Goal: Task Accomplishment & Management: Use online tool/utility

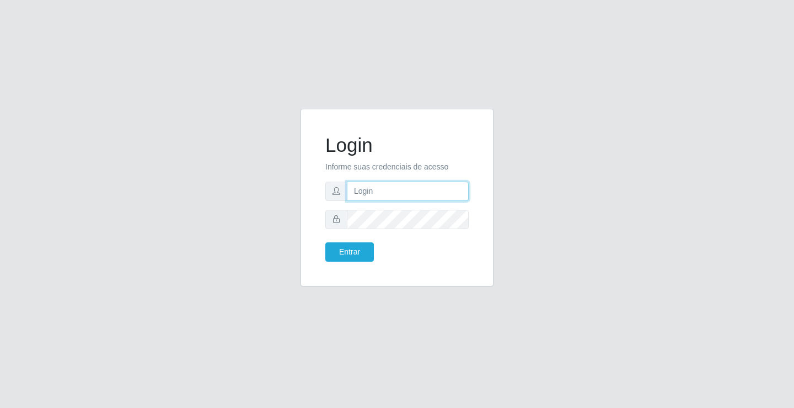
click at [393, 185] on input "text" at bounding box center [408, 190] width 122 height 19
type input "zivaneide@ideal"
click at [325, 242] on button "Entrar" at bounding box center [349, 251] width 49 height 19
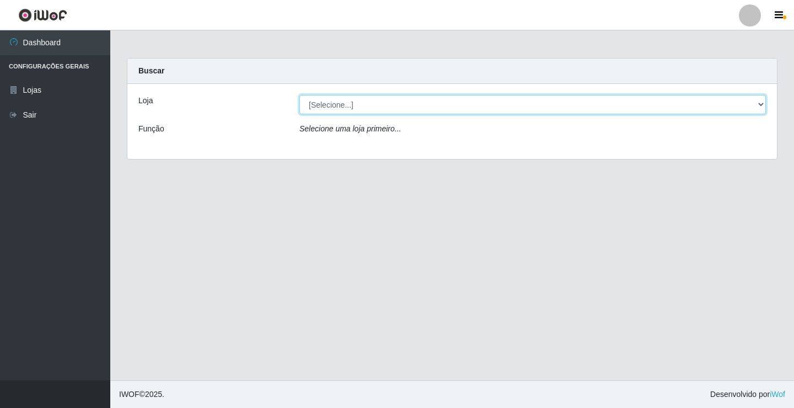
click at [357, 106] on select "[Selecione...] Ideal - Conceição" at bounding box center [533, 104] width 467 height 19
select select "231"
click at [300, 95] on select "[Selecione...] Ideal - Conceição" at bounding box center [533, 104] width 467 height 19
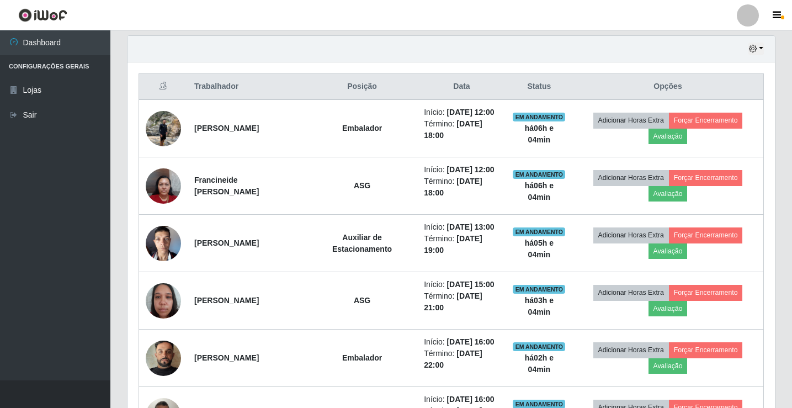
scroll to position [386, 0]
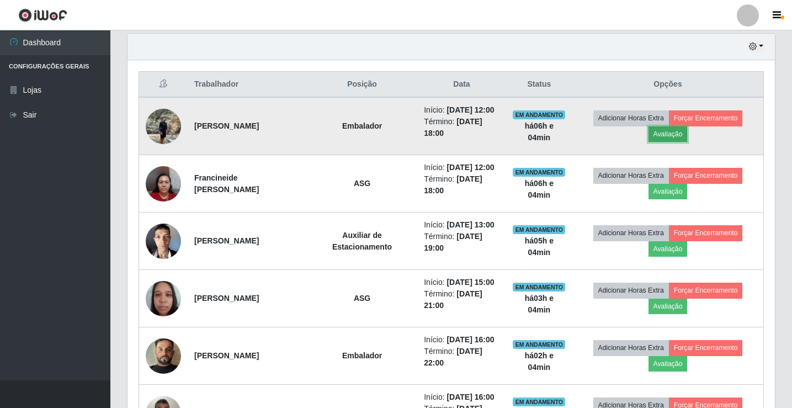
click at [673, 140] on button "Avaliação" at bounding box center [667, 133] width 39 height 15
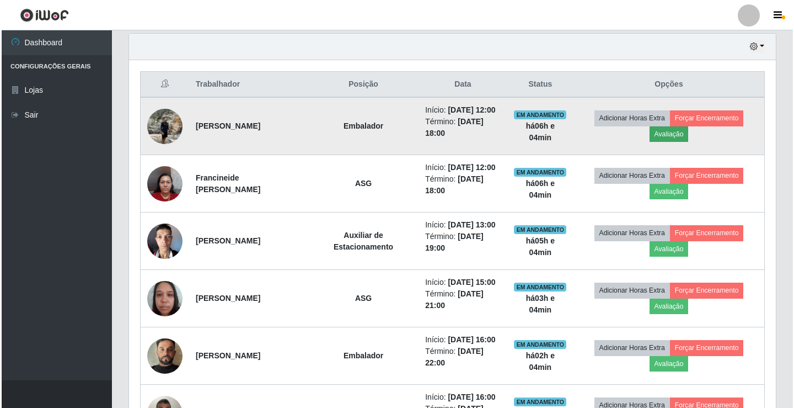
scroll to position [229, 642]
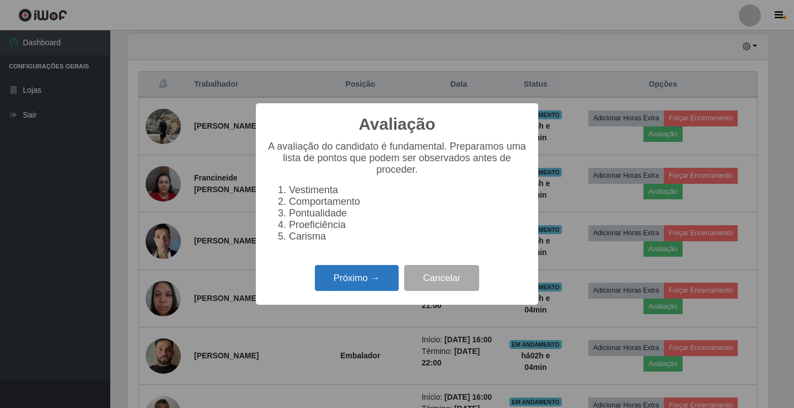
click at [368, 281] on button "Próximo →" at bounding box center [357, 278] width 84 height 26
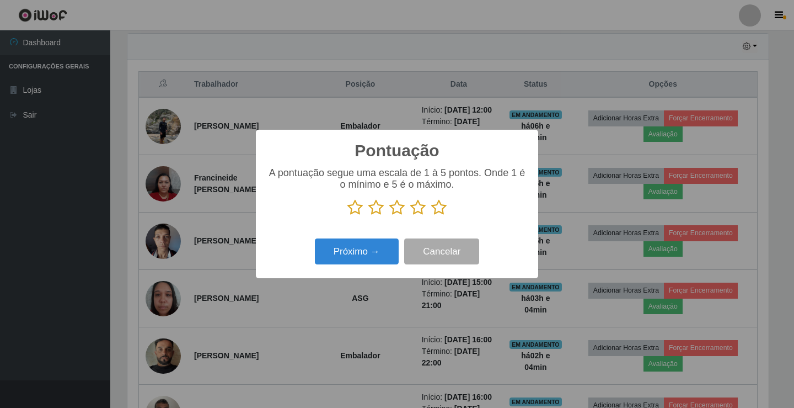
scroll to position [551438, 551026]
click at [437, 208] on icon at bounding box center [438, 207] width 15 height 17
click at [431, 216] on input "radio" at bounding box center [431, 216] width 0 height 0
click at [360, 253] on button "Próximo →" at bounding box center [357, 251] width 84 height 26
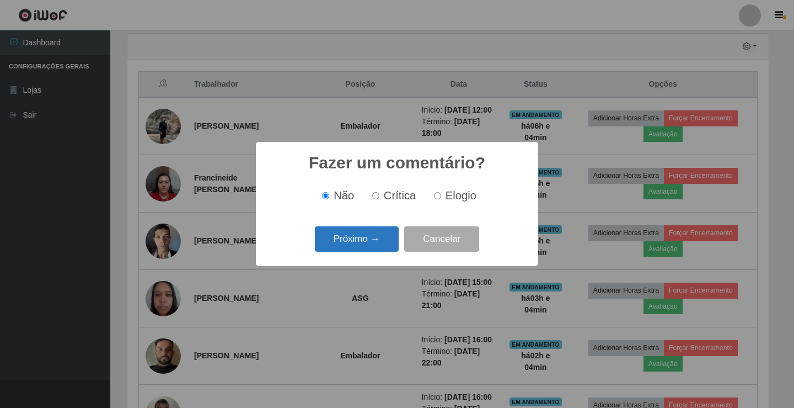
click at [348, 239] on button "Próximo →" at bounding box center [357, 239] width 84 height 26
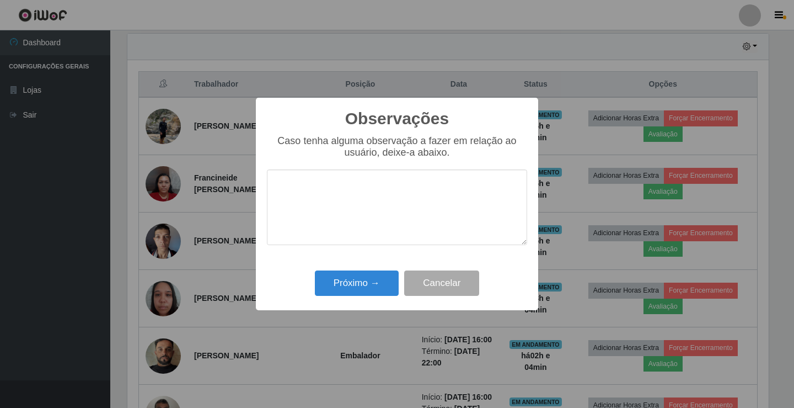
click at [348, 215] on textarea at bounding box center [397, 207] width 260 height 76
type textarea "ativo"
click at [370, 291] on button "Próximo →" at bounding box center [357, 283] width 84 height 26
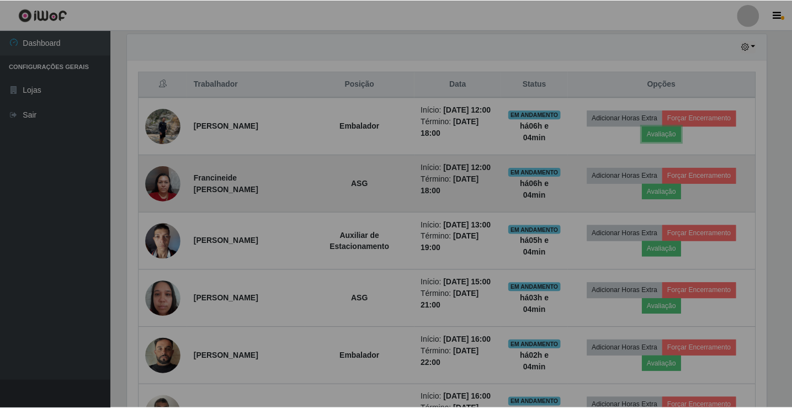
scroll to position [229, 647]
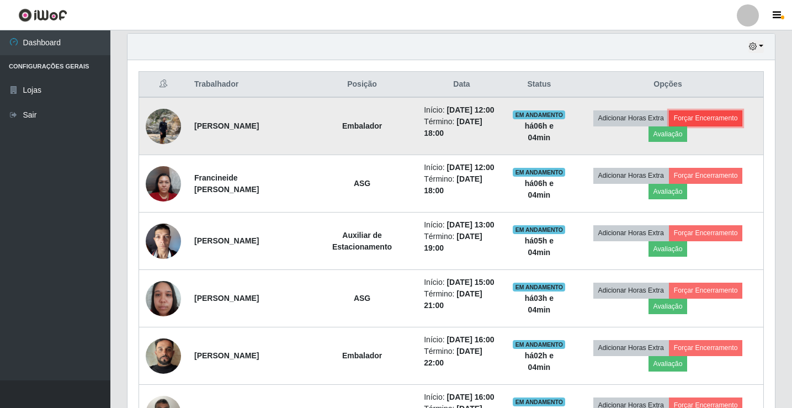
click at [724, 126] on button "Forçar Encerramento" at bounding box center [706, 117] width 74 height 15
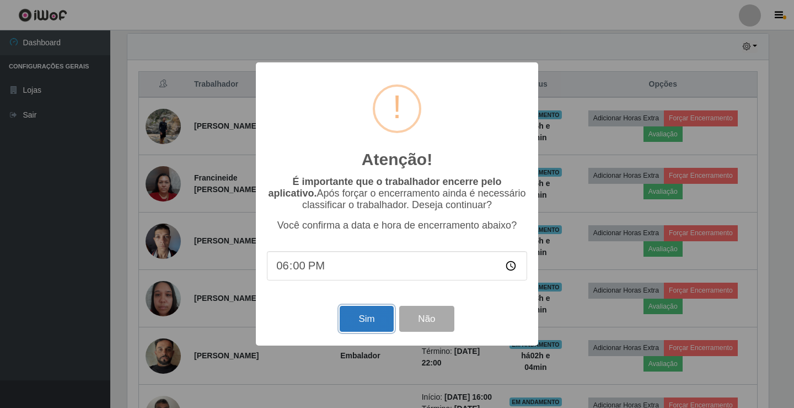
click at [373, 321] on button "Sim" at bounding box center [367, 319] width 54 height 26
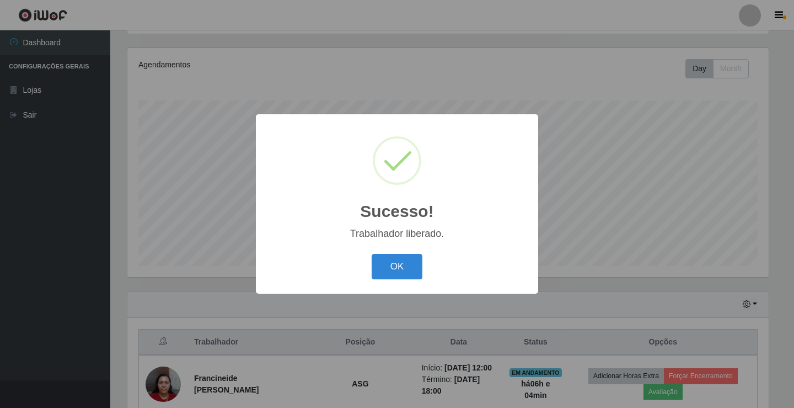
click at [410, 241] on div "Sucesso! × Trabalhador liberado. OK Cancel" at bounding box center [397, 203] width 282 height 179
click at [405, 265] on button "OK" at bounding box center [397, 267] width 51 height 26
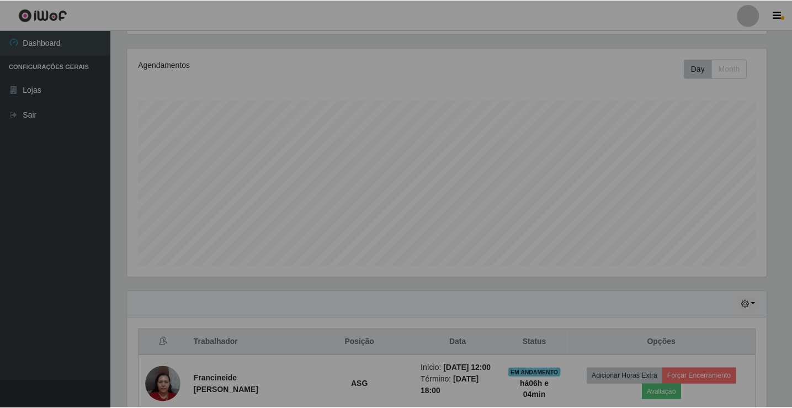
scroll to position [229, 647]
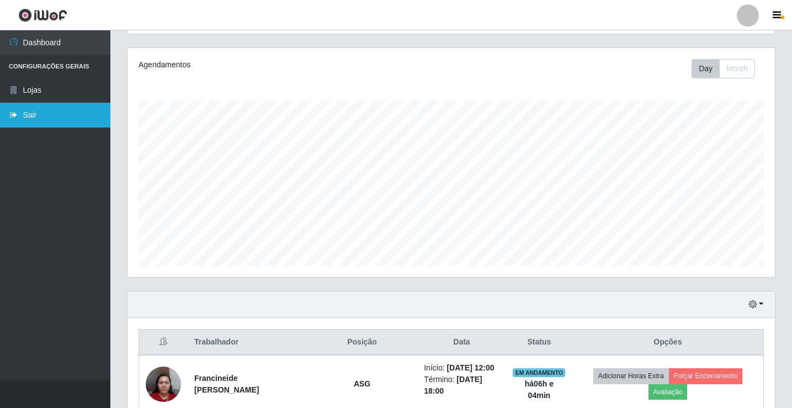
click at [15, 120] on link "Sair" at bounding box center [55, 115] width 110 height 25
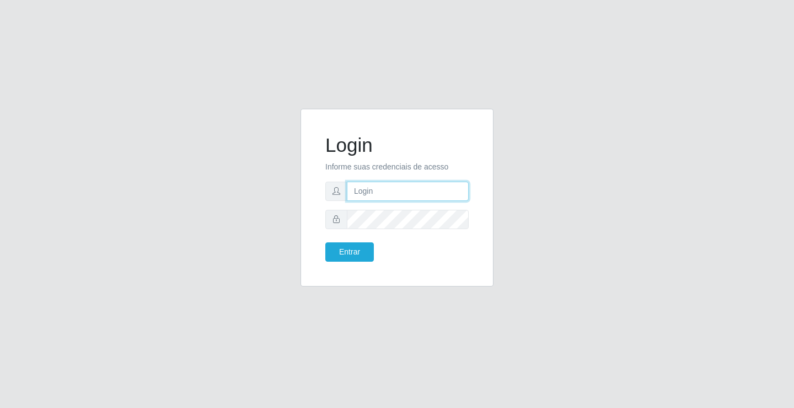
click at [369, 192] on input "text" at bounding box center [408, 190] width 122 height 19
type input "zivaneide@ideal"
click at [325, 242] on button "Entrar" at bounding box center [349, 251] width 49 height 19
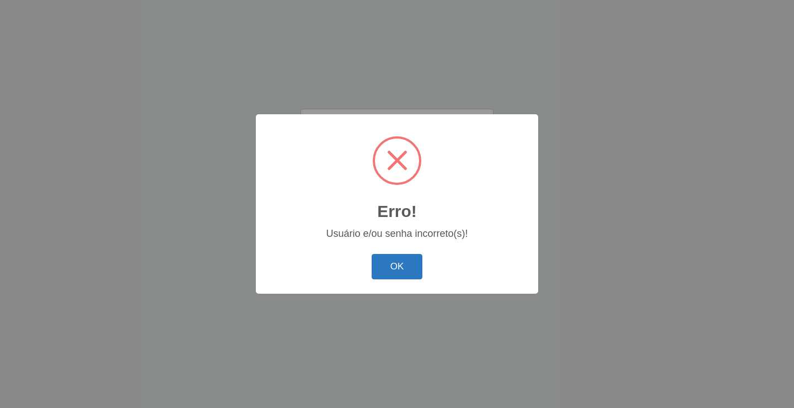
click at [408, 259] on button "OK" at bounding box center [397, 267] width 51 height 26
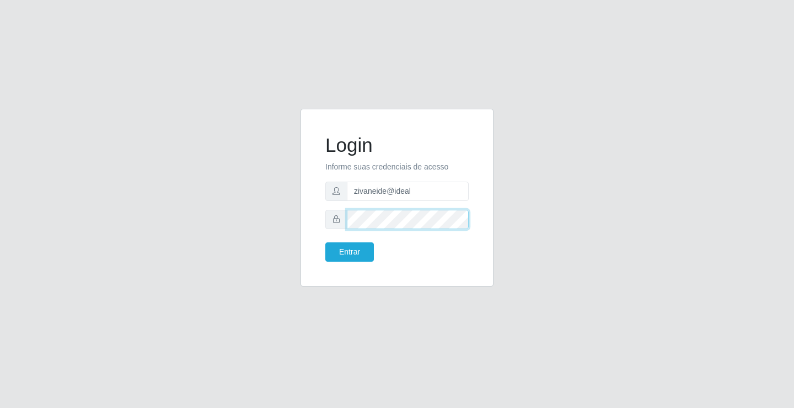
click at [341, 221] on div at bounding box center [396, 219] width 143 height 19
click at [325, 242] on button "Entrar" at bounding box center [349, 251] width 49 height 19
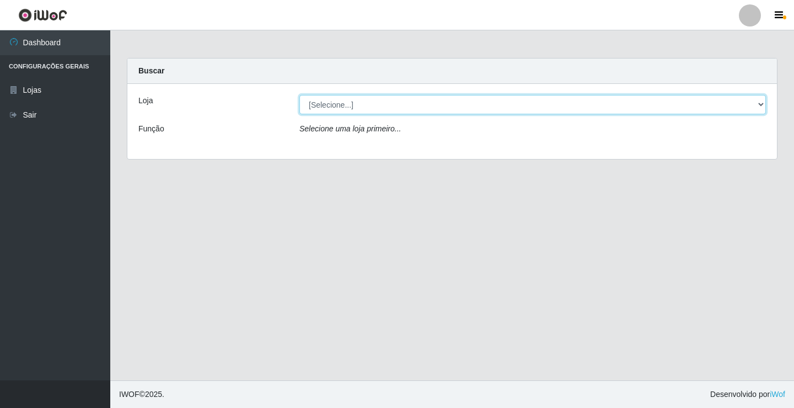
click at [332, 108] on select "[Selecione...] Ideal - Conceição" at bounding box center [533, 104] width 467 height 19
select select "231"
click at [300, 95] on select "[Selecione...] Ideal - Conceição" at bounding box center [533, 104] width 467 height 19
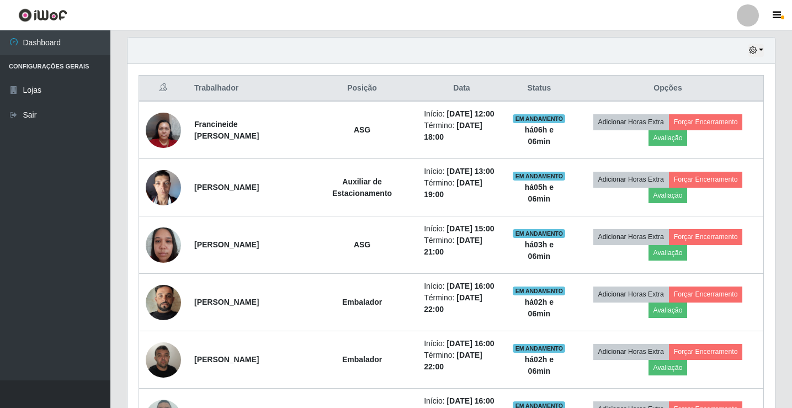
scroll to position [386, 0]
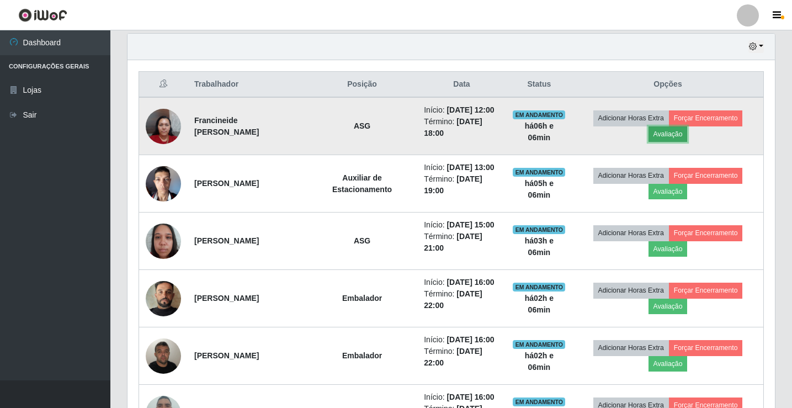
click at [681, 140] on button "Avaliação" at bounding box center [667, 133] width 39 height 15
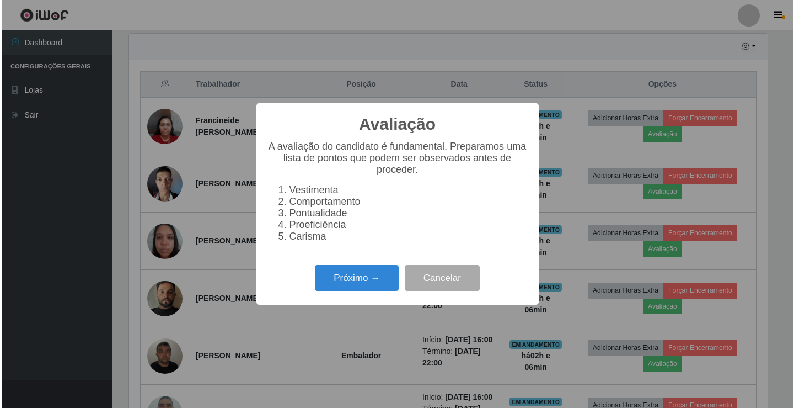
scroll to position [229, 642]
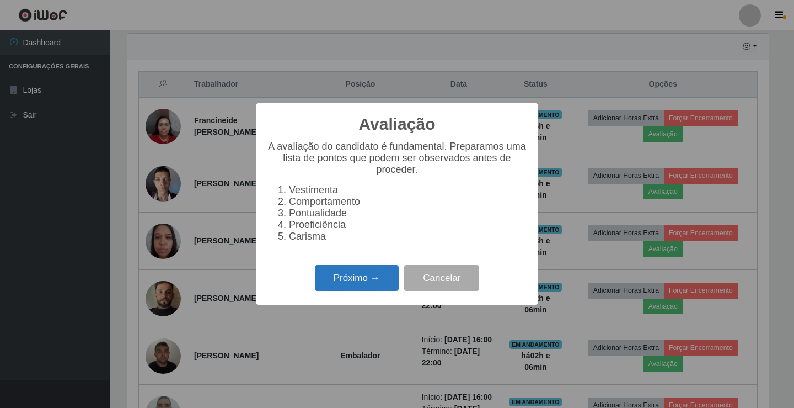
click at [376, 277] on button "Próximo →" at bounding box center [357, 278] width 84 height 26
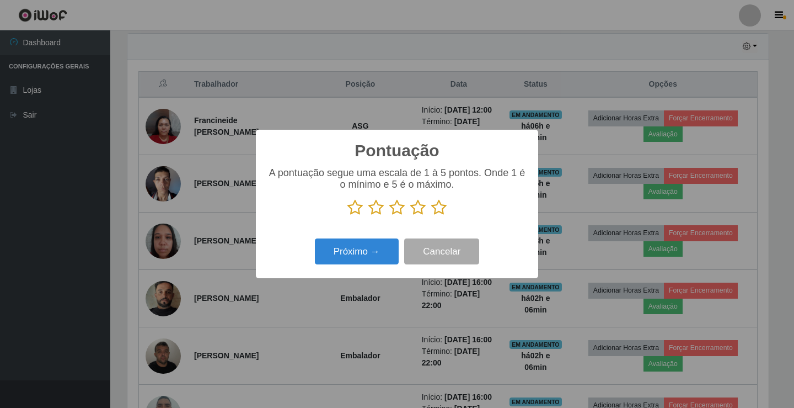
click at [434, 210] on icon at bounding box center [438, 207] width 15 height 17
click at [431, 216] on input "radio" at bounding box center [431, 216] width 0 height 0
click at [378, 253] on button "Próximo →" at bounding box center [357, 251] width 84 height 26
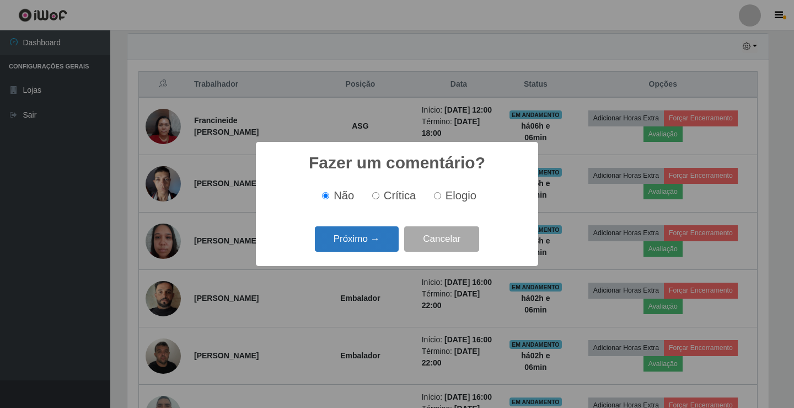
click at [377, 251] on button "Próximo →" at bounding box center [357, 239] width 84 height 26
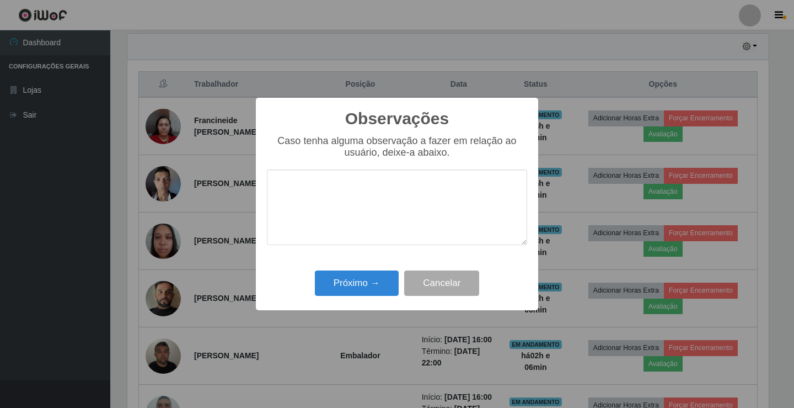
drag, startPoint x: 377, startPoint y: 271, endPoint x: 374, endPoint y: 283, distance: 12.6
click at [377, 275] on div "Próximo → Cancelar" at bounding box center [397, 282] width 260 height 31
click at [374, 281] on button "Próximo →" at bounding box center [357, 283] width 84 height 26
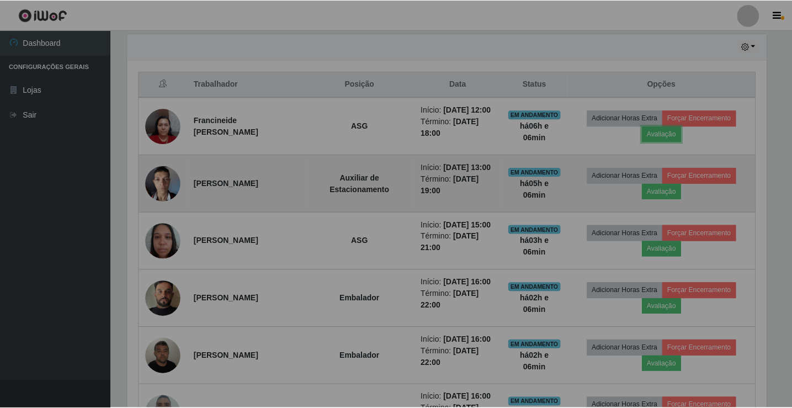
scroll to position [229, 647]
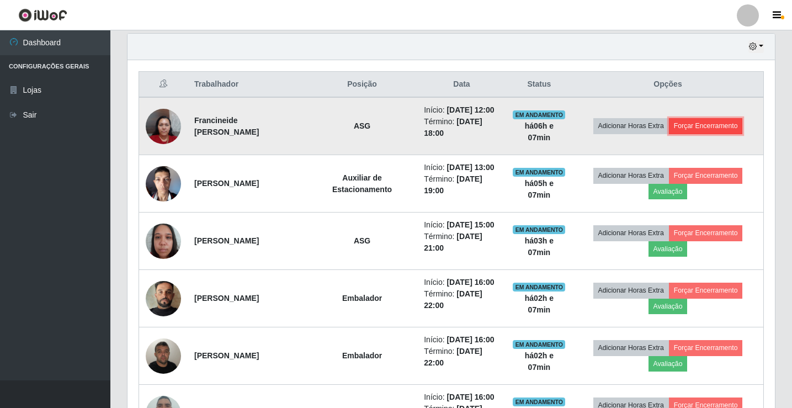
click at [714, 134] on button "Forçar Encerramento" at bounding box center [706, 125] width 74 height 15
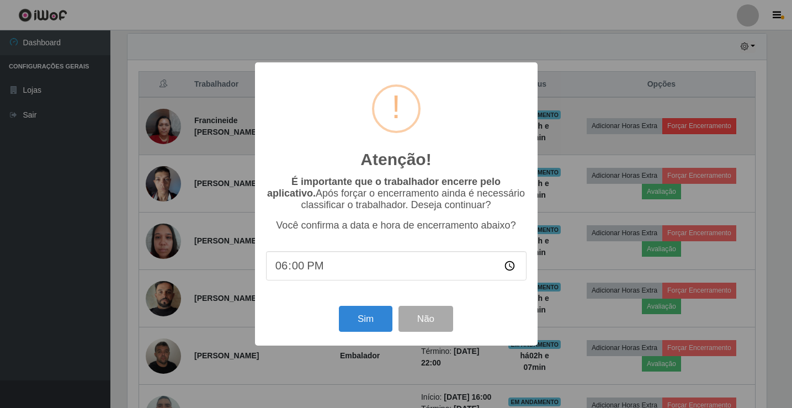
scroll to position [229, 642]
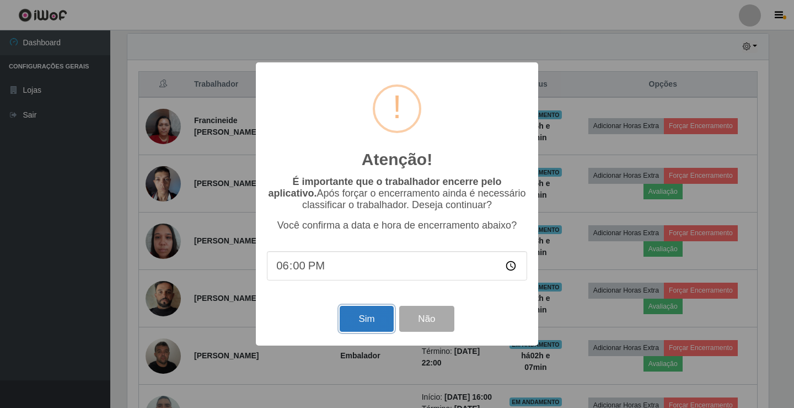
click at [349, 324] on button "Sim" at bounding box center [367, 319] width 54 height 26
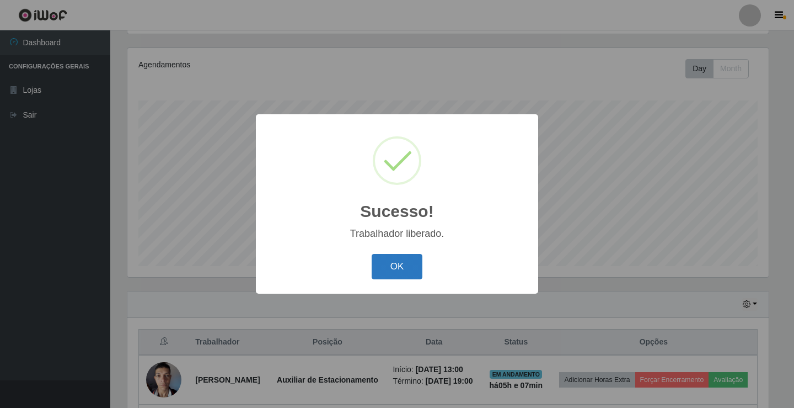
click at [386, 257] on button "OK" at bounding box center [397, 267] width 51 height 26
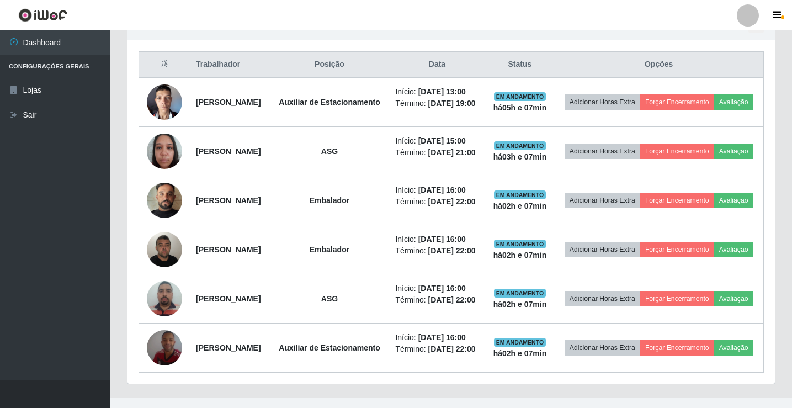
scroll to position [515, 0]
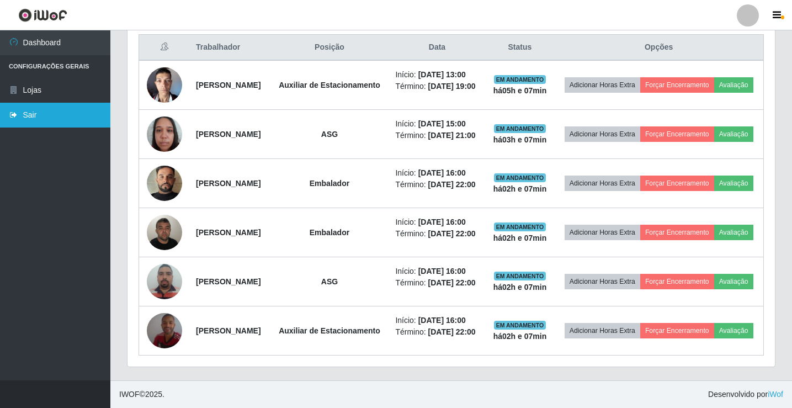
click at [36, 106] on link "Sair" at bounding box center [55, 115] width 110 height 25
